Goal: Task Accomplishment & Management: Complete application form

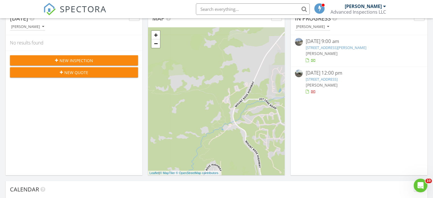
scroll to position [57, 0]
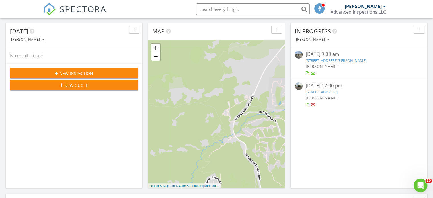
click at [77, 73] on span "New Inspection" at bounding box center [76, 73] width 34 height 6
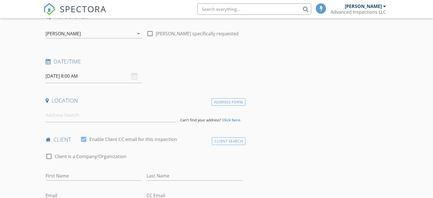
scroll to position [57, 0]
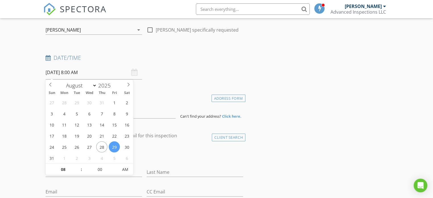
click at [68, 74] on input "08/29/2025 8:00 AM" at bounding box center [94, 72] width 96 height 14
select select "8"
click at [128, 84] on icon at bounding box center [128, 85] width 4 height 4
type input "09/08/2025 8:00 AM"
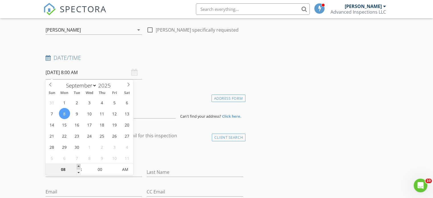
type input "09"
type input "09/08/2025 9:00 AM"
click at [80, 164] on span at bounding box center [79, 167] width 4 height 6
type input "10"
type input "09/08/2025 10:00 AM"
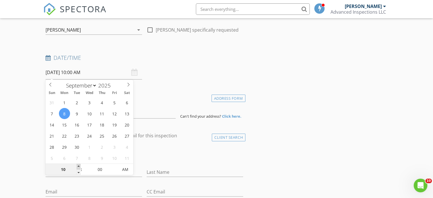
click at [80, 164] on span at bounding box center [79, 167] width 4 height 6
type input "11"
type input "09/08/2025 11:00 AM"
click at [80, 164] on span at bounding box center [79, 167] width 4 height 6
type input "12"
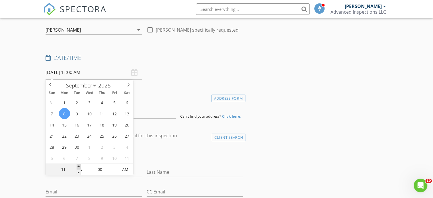
type input "09/08/2025 12:00 PM"
click at [80, 164] on span at bounding box center [79, 167] width 4 height 6
type input "01"
type input "09/08/2025 1:00 PM"
click at [80, 164] on span at bounding box center [79, 167] width 4 height 6
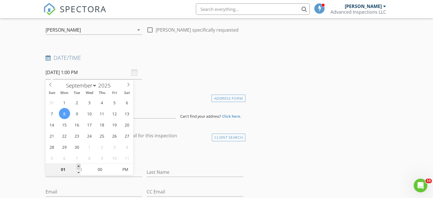
type input "02"
type input "09/08/2025 2:00 PM"
click at [80, 164] on span at bounding box center [79, 167] width 4 height 6
type input "01"
type input "09/08/2025 1:00 PM"
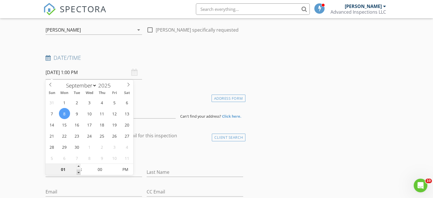
click at [77, 172] on span at bounding box center [79, 172] width 4 height 6
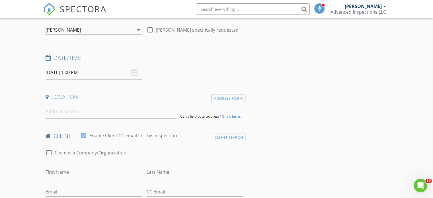
click at [67, 115] on input at bounding box center [111, 111] width 130 height 14
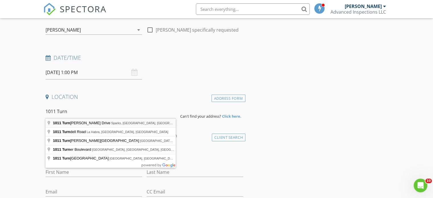
type input "1011 Turnberry Drive, Sparks, NV, USA"
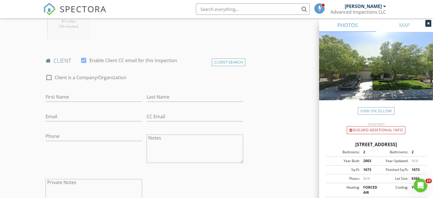
scroll to position [256, 0]
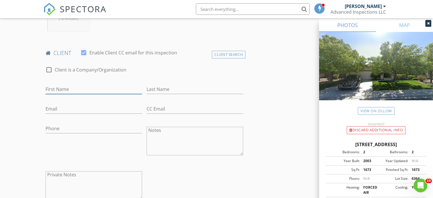
click at [52, 88] on input "First Name" at bounding box center [94, 89] width 96 height 9
type input "Jake"
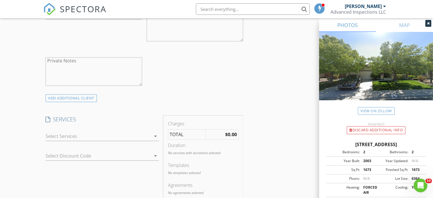
scroll to position [399, 0]
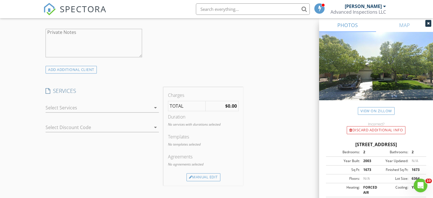
type input "Garcia"
click at [61, 110] on div at bounding box center [98, 107] width 105 height 9
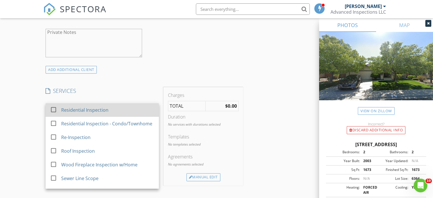
click at [77, 114] on div "Residential Inspection" at bounding box center [107, 109] width 93 height 11
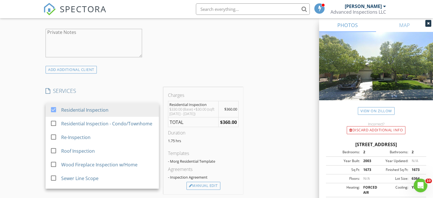
click at [34, 133] on div "New Inspection Click here to use the New Order Form INSPECTOR(S) check_box Joel…" at bounding box center [216, 129] width 433 height 988
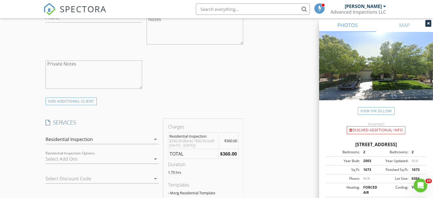
scroll to position [424, 0]
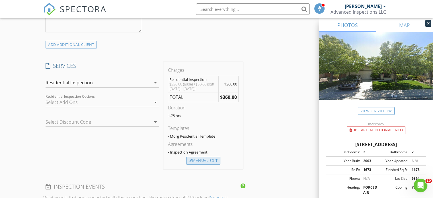
click at [211, 161] on div "Manual Edit" at bounding box center [203, 161] width 34 height 8
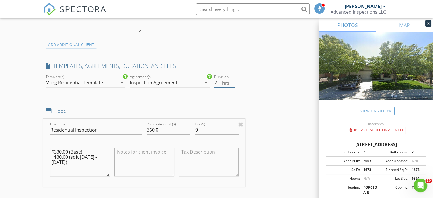
type input "2"
click at [231, 79] on input "2" at bounding box center [224, 82] width 20 height 9
click at [153, 129] on input "360.0" at bounding box center [169, 129] width 44 height 9
type input "370.0"
click at [107, 155] on textarea "$330.00 (Base) +$30.00 (sqft 1501 - 2000)" at bounding box center [80, 162] width 60 height 28
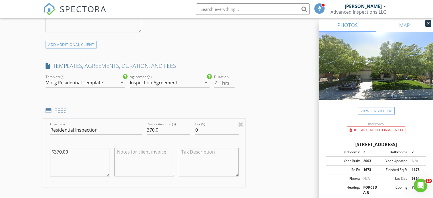
type textarea "$370.00"
click at [255, 134] on div "INSPECTOR(S) check_box Joel Morgan PRIMARY Joel Morgan arrow_drop_down check_bo…" at bounding box center [216, 139] width 346 height 995
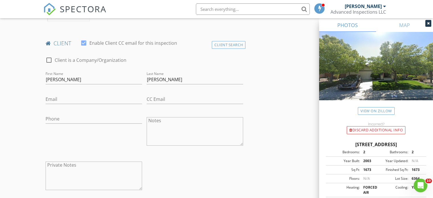
scroll to position [253, 0]
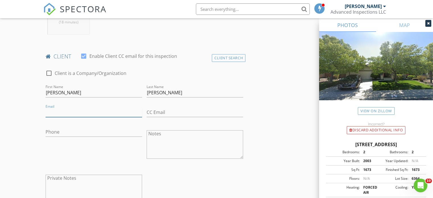
click at [63, 112] on input "Email" at bounding box center [94, 112] width 96 height 9
type input "garciajake141@gmail.com"
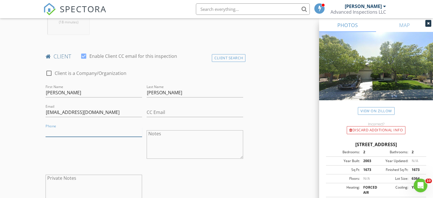
click at [59, 133] on input "Phone" at bounding box center [94, 131] width 96 height 9
type input "775-771-8075"
click at [56, 147] on div "Phone 775-771-8075" at bounding box center [93, 145] width 101 height 44
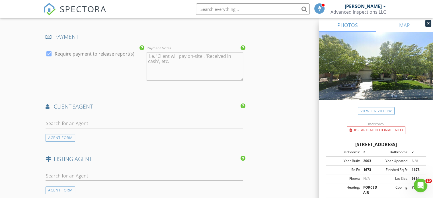
scroll to position [680, 0]
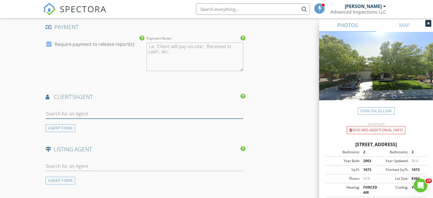
click at [66, 112] on input "text" at bounding box center [145, 113] width 198 height 9
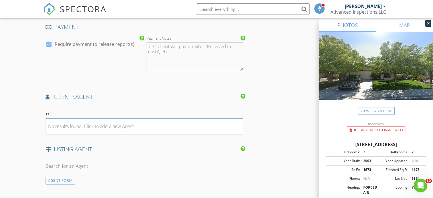
type input "r"
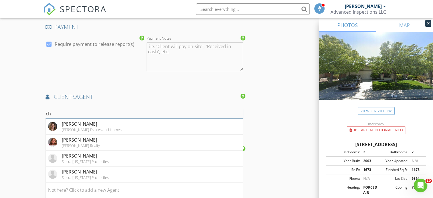
type input "c"
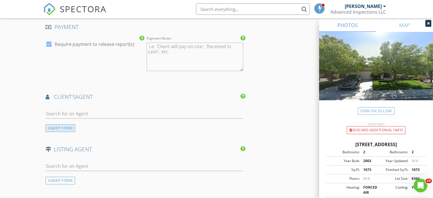
click at [66, 127] on div "AGENT FORM" at bounding box center [61, 128] width 30 height 8
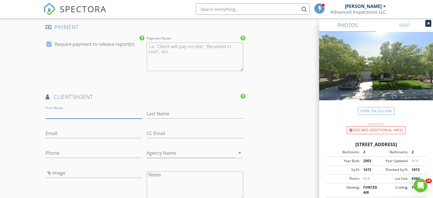
click at [63, 112] on input "First Name" at bounding box center [94, 113] width 96 height 9
type input "Chris"
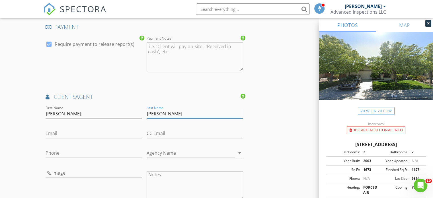
type input "Robles"
type input "crobles@cbselectre.com"
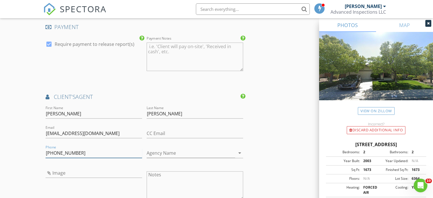
type input "775-225-4584"
click at [162, 153] on input "Agency Name" at bounding box center [191, 152] width 89 height 9
type input "c"
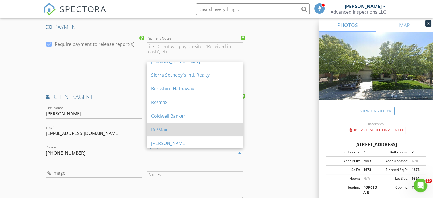
scroll to position [85, 0]
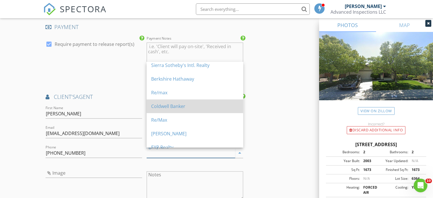
click at [180, 107] on div "Coldwell Banker" at bounding box center [194, 106] width 87 height 7
type input "Coldwell Banker"
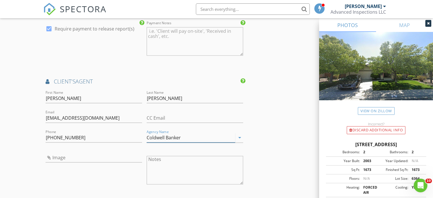
scroll to position [708, 0]
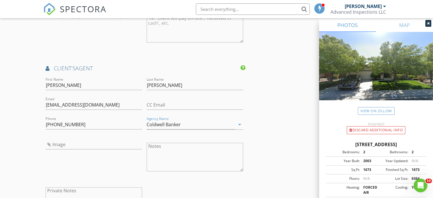
click at [64, 167] on div "Image" at bounding box center [93, 157] width 101 height 44
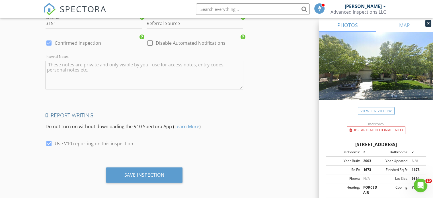
scroll to position [1004, 0]
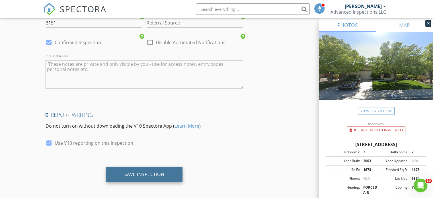
click at [141, 172] on div "Save Inspection" at bounding box center [144, 174] width 40 height 6
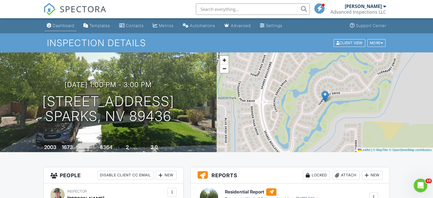
click at [62, 25] on div "Dashboard" at bounding box center [64, 25] width 22 height 5
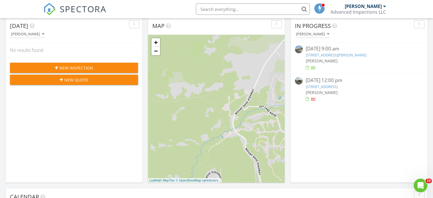
scroll to position [57, 0]
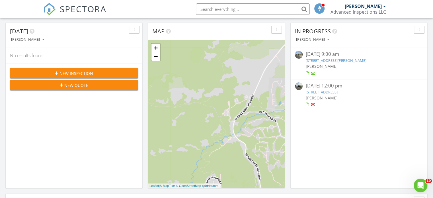
click at [85, 74] on span "New Inspection" at bounding box center [76, 73] width 34 height 6
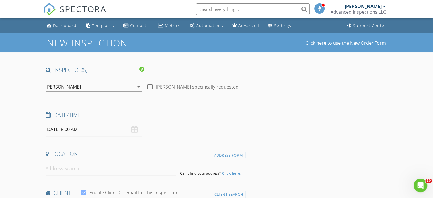
click at [58, 129] on input "[DATE] 8:00 AM" at bounding box center [94, 129] width 96 height 14
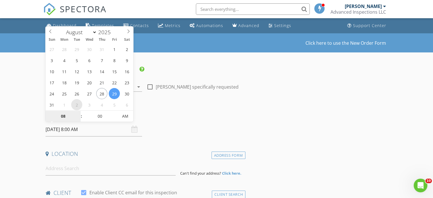
select select "8"
type input "[DATE] 8:00 AM"
type input "09"
type input "[DATE] 9:00 AM"
click at [79, 112] on span at bounding box center [79, 113] width 4 height 6
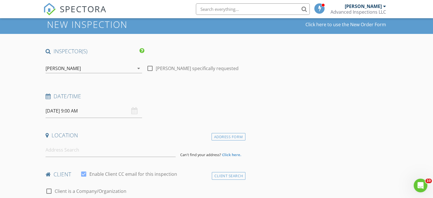
scroll to position [28, 0]
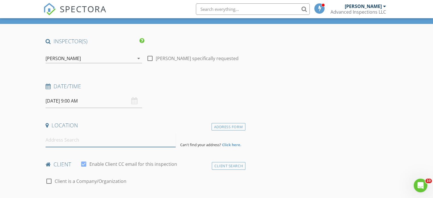
click at [56, 140] on input at bounding box center [111, 140] width 130 height 14
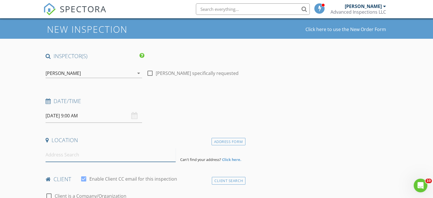
scroll to position [0, 0]
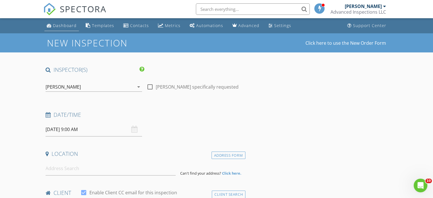
click at [63, 25] on div "Dashboard" at bounding box center [65, 25] width 24 height 5
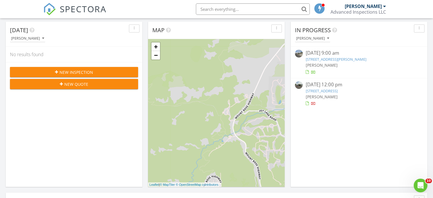
scroll to position [57, 0]
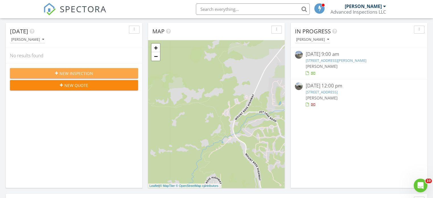
click at [79, 72] on span "New Inspection" at bounding box center [76, 73] width 34 height 6
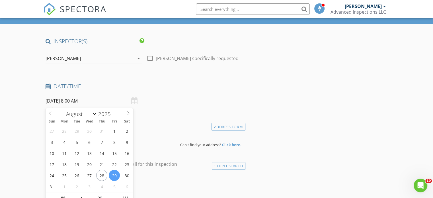
click at [61, 100] on input "[DATE] 8:00 AM" at bounding box center [94, 101] width 96 height 14
select select "8"
type input "[DATE] 8:00 AM"
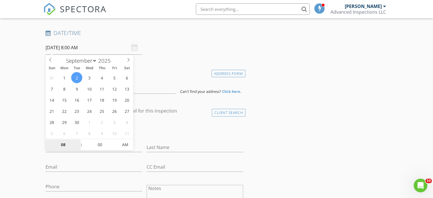
scroll to position [91, 0]
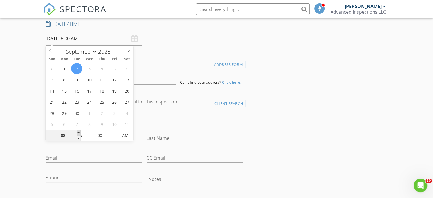
type input "09"
type input "09/02/2025 9:00 AM"
click at [79, 132] on span at bounding box center [79, 133] width 4 height 6
type input "10"
type input "09/02/2025 10:00 AM"
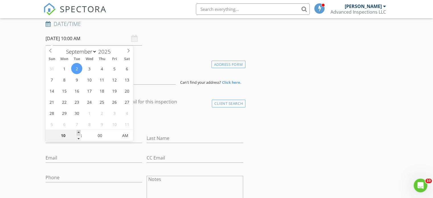
click at [79, 132] on span at bounding box center [79, 133] width 4 height 6
type input "11"
type input "09/02/2025 11:00 AM"
click at [79, 132] on span at bounding box center [79, 133] width 4 height 6
type input "12"
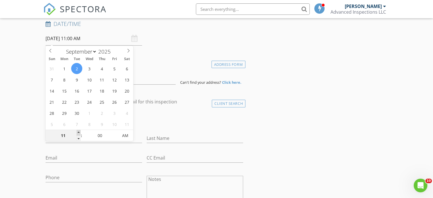
type input "09/02/2025 12:00 PM"
click at [79, 132] on span at bounding box center [79, 133] width 4 height 6
type input "01"
type input "09/02/2025 1:00 PM"
click at [79, 132] on span at bounding box center [79, 133] width 4 height 6
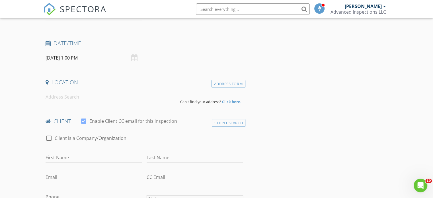
scroll to position [62, 0]
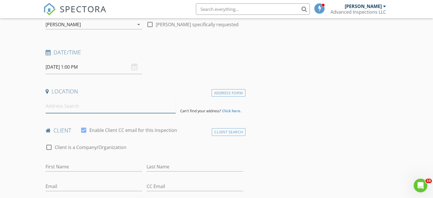
click at [57, 106] on input at bounding box center [111, 106] width 130 height 14
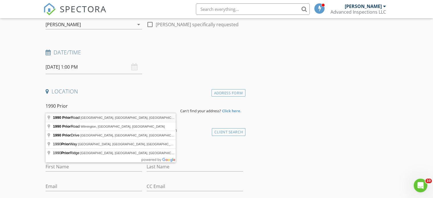
type input "1990 Prior Road, Reno, NV, USA"
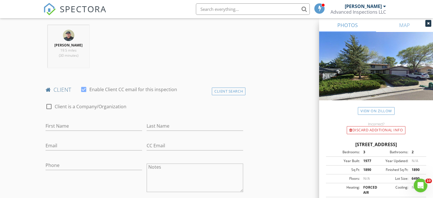
scroll to position [233, 0]
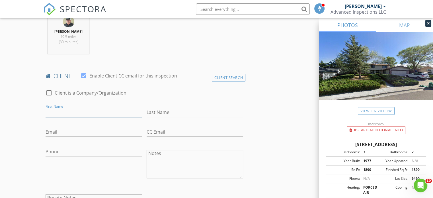
click at [64, 112] on input "First Name" at bounding box center [94, 112] width 96 height 9
type input "Jennifer"
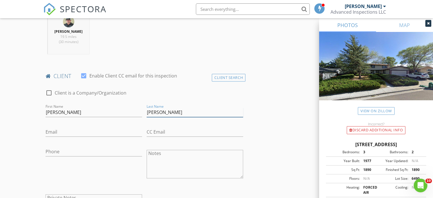
type input "Ortega"
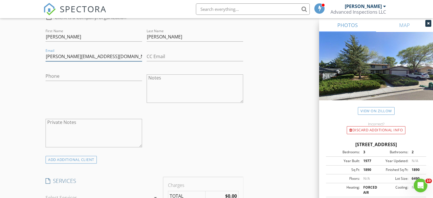
scroll to position [319, 0]
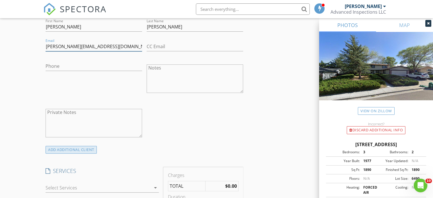
type input "jennifer.ortega2525@gmail.com"
click at [68, 150] on div "ADD ADDITIONAL client" at bounding box center [71, 150] width 51 height 8
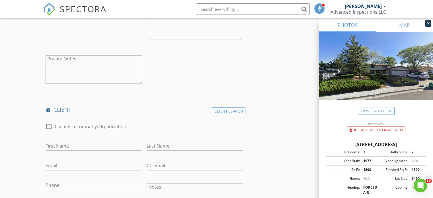
scroll to position [375, 0]
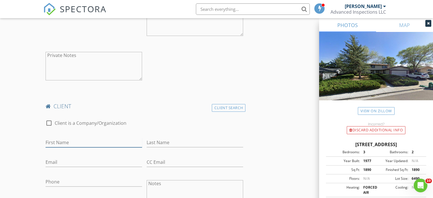
click at [62, 140] on input "First Name" at bounding box center [94, 142] width 96 height 9
type input "[PERSON_NAME]"
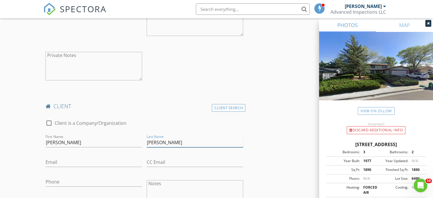
type input "[PERSON_NAME]"
click at [58, 163] on input "Email" at bounding box center [94, 161] width 96 height 9
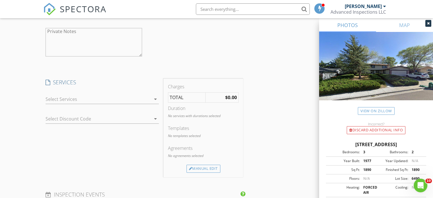
scroll to position [575, 0]
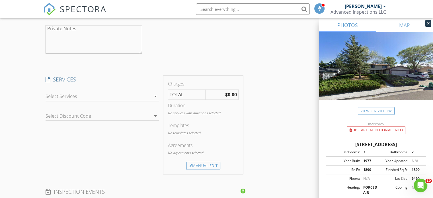
type input "[EMAIL_ADDRESS][PERSON_NAME][DOMAIN_NAME]"
click at [67, 97] on div at bounding box center [98, 96] width 105 height 9
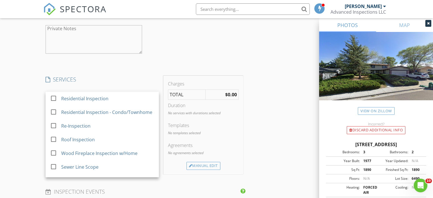
click at [67, 97] on div "Residential Inspection" at bounding box center [84, 98] width 47 height 7
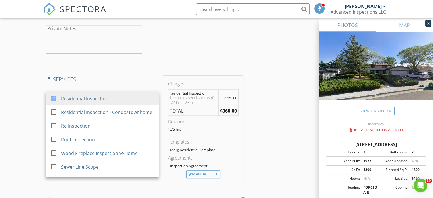
click at [249, 132] on div "INSPECTOR(S) check_box Joel Morgan PRIMARY Joel Morgan arrow_drop_down check_bo…" at bounding box center [216, 44] width 346 height 1107
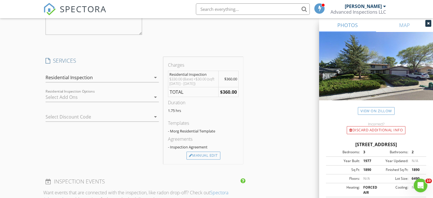
scroll to position [603, 0]
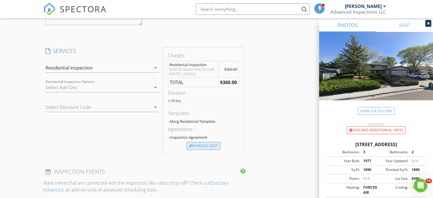
click at [208, 145] on div "Manual Edit" at bounding box center [203, 146] width 34 height 8
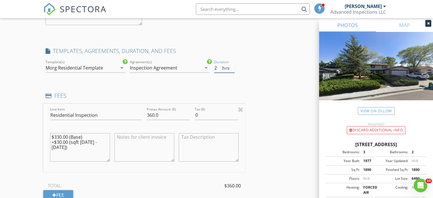
type input "2"
click at [233, 65] on input "2" at bounding box center [224, 67] width 20 height 9
click at [151, 114] on input "360.0" at bounding box center [169, 114] width 44 height 9
type input "380.0"
click at [108, 141] on textarea "$330.00 (Base) +$30.00 (sqft 1501 - 2000)" at bounding box center [80, 147] width 60 height 28
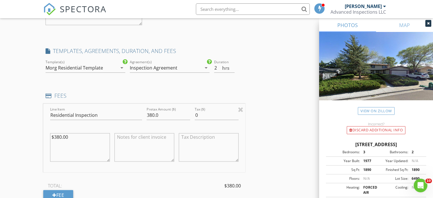
type textarea "$380.00"
click at [49, 130] on div "$380.00" at bounding box center [80, 148] width 64 height 44
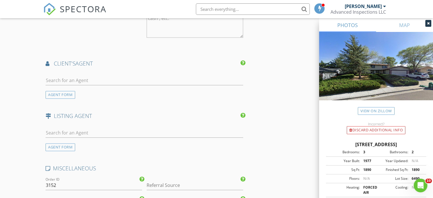
scroll to position [888, 0]
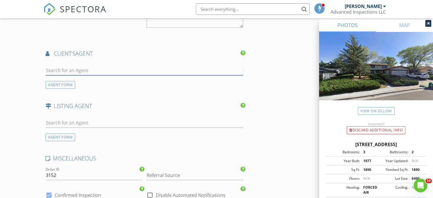
click at [59, 68] on input "text" at bounding box center [145, 70] width 198 height 9
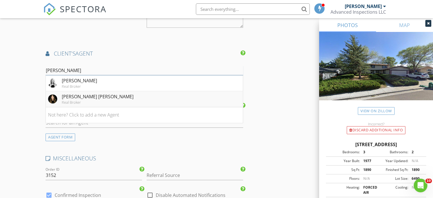
type input "nicole"
click at [65, 101] on div "Real Broker" at bounding box center [98, 102] width 72 height 5
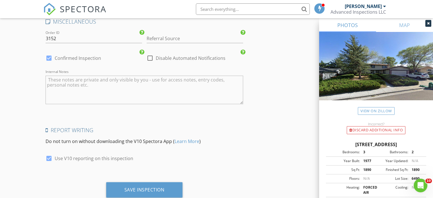
scroll to position [1170, 0]
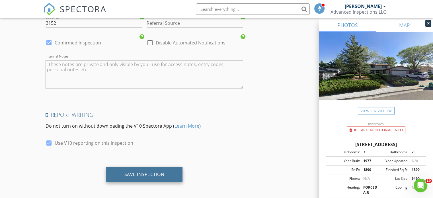
click at [158, 172] on div "Save Inspection" at bounding box center [144, 174] width 40 height 6
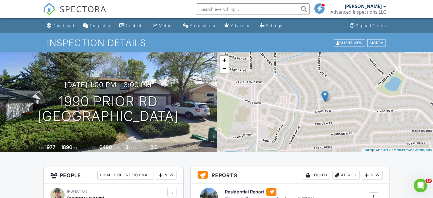
click at [63, 26] on div "Dashboard" at bounding box center [64, 25] width 22 height 5
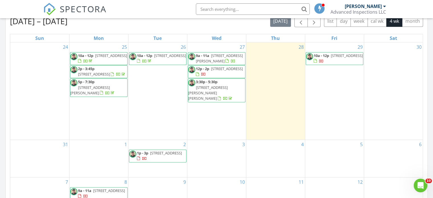
scroll to position [256, 0]
